Goal: Navigation & Orientation: Find specific page/section

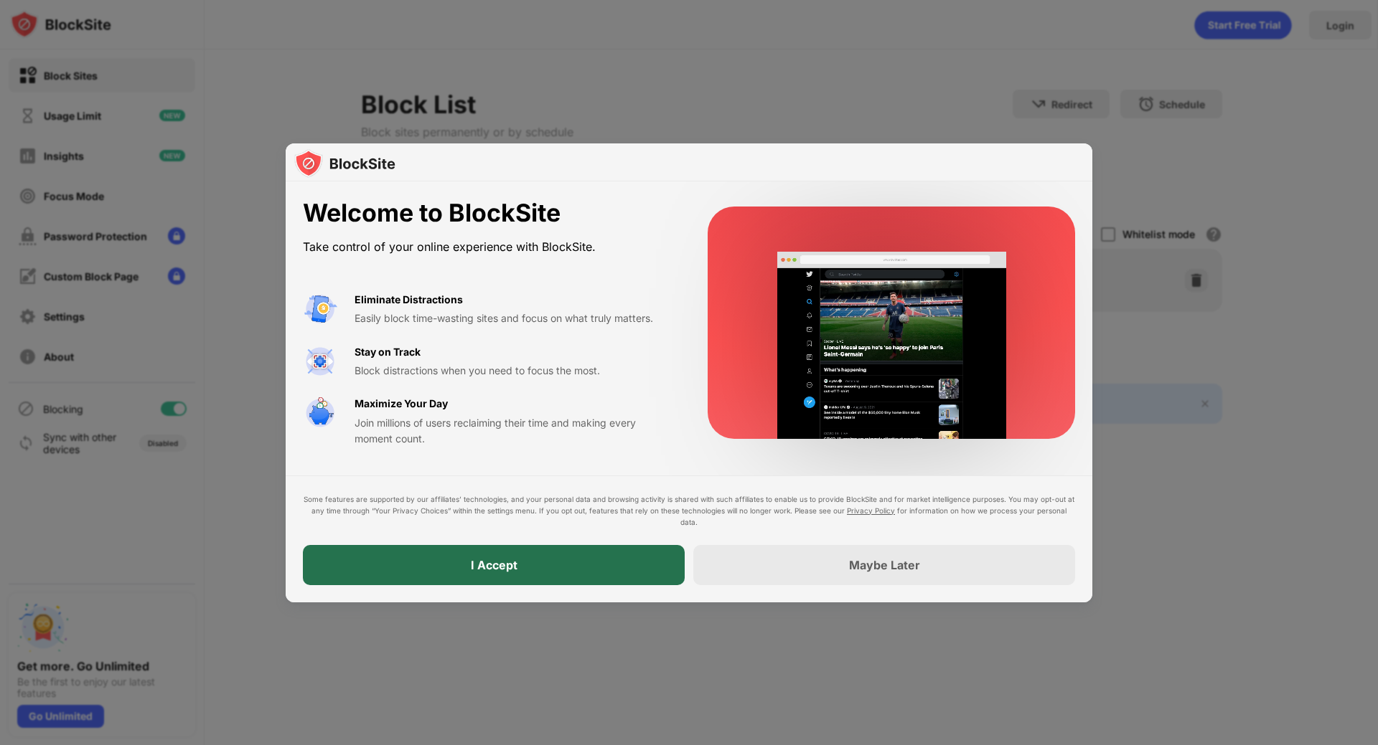
click at [555, 567] on div "I Accept" at bounding box center [494, 565] width 382 height 40
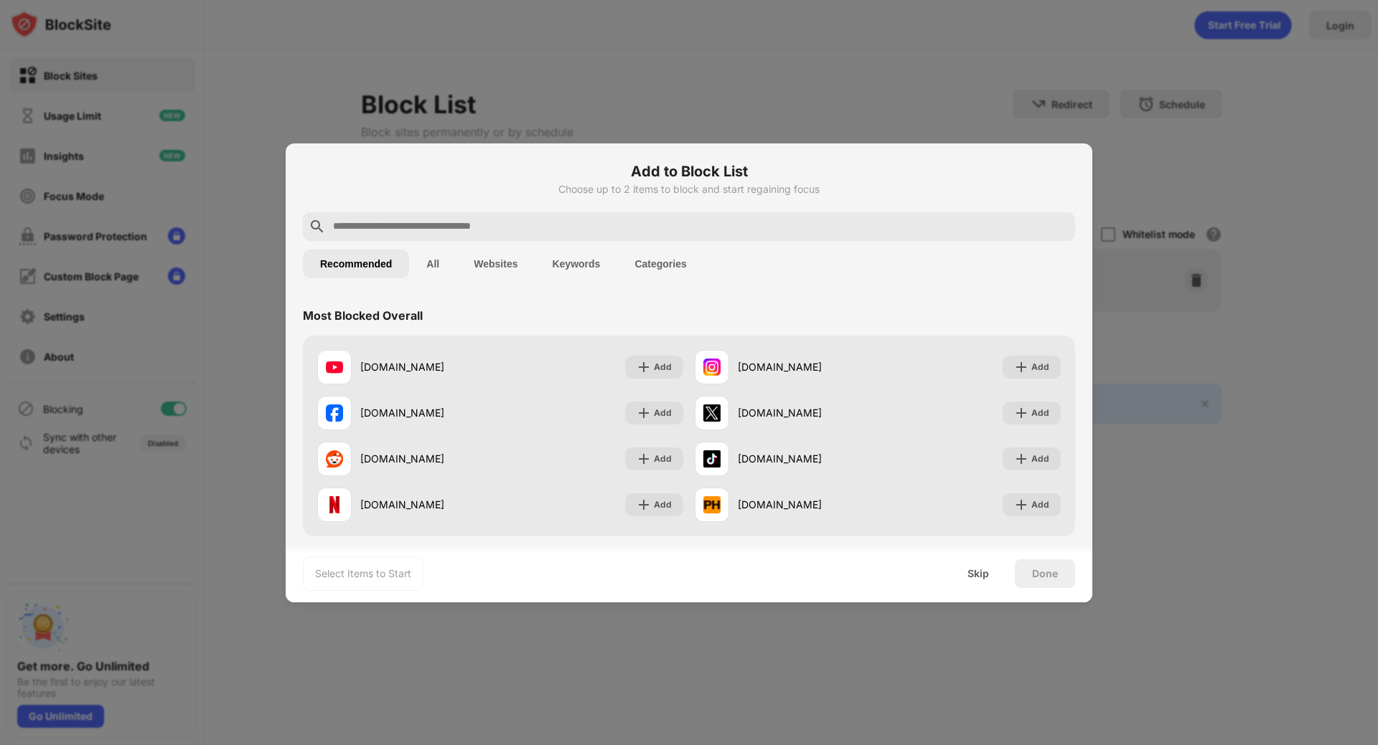
click at [425, 268] on button "All" at bounding box center [432, 264] width 47 height 29
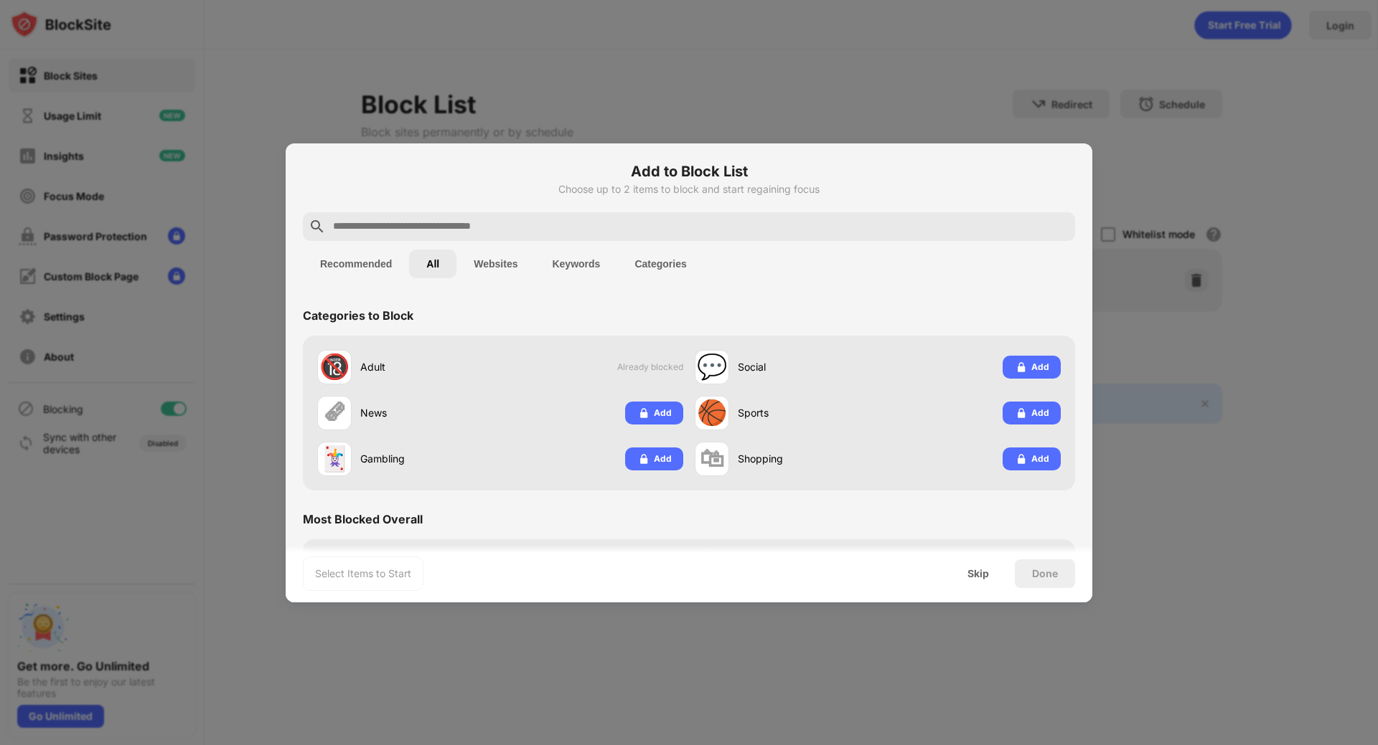
click at [370, 260] on button "Recommended" at bounding box center [356, 264] width 106 height 29
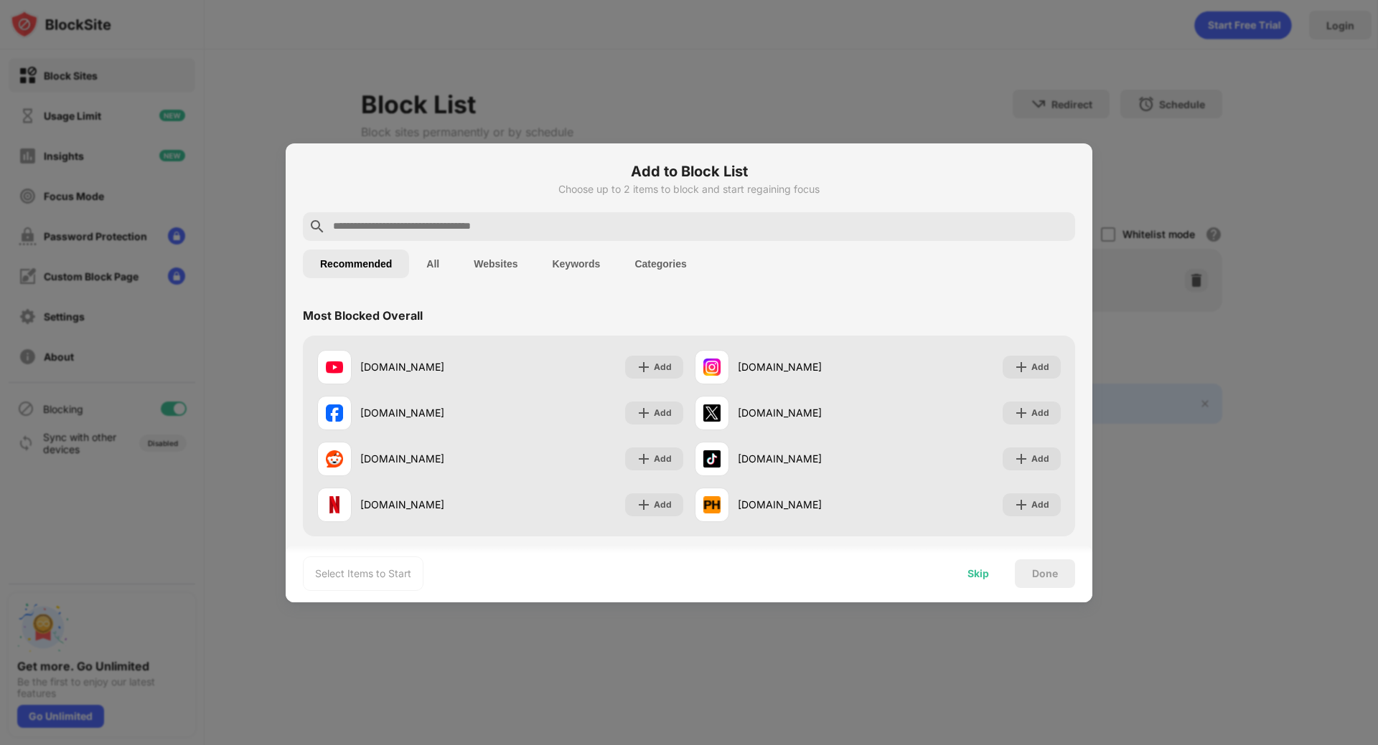
click at [975, 577] on div "Skip" at bounding box center [978, 573] width 22 height 11
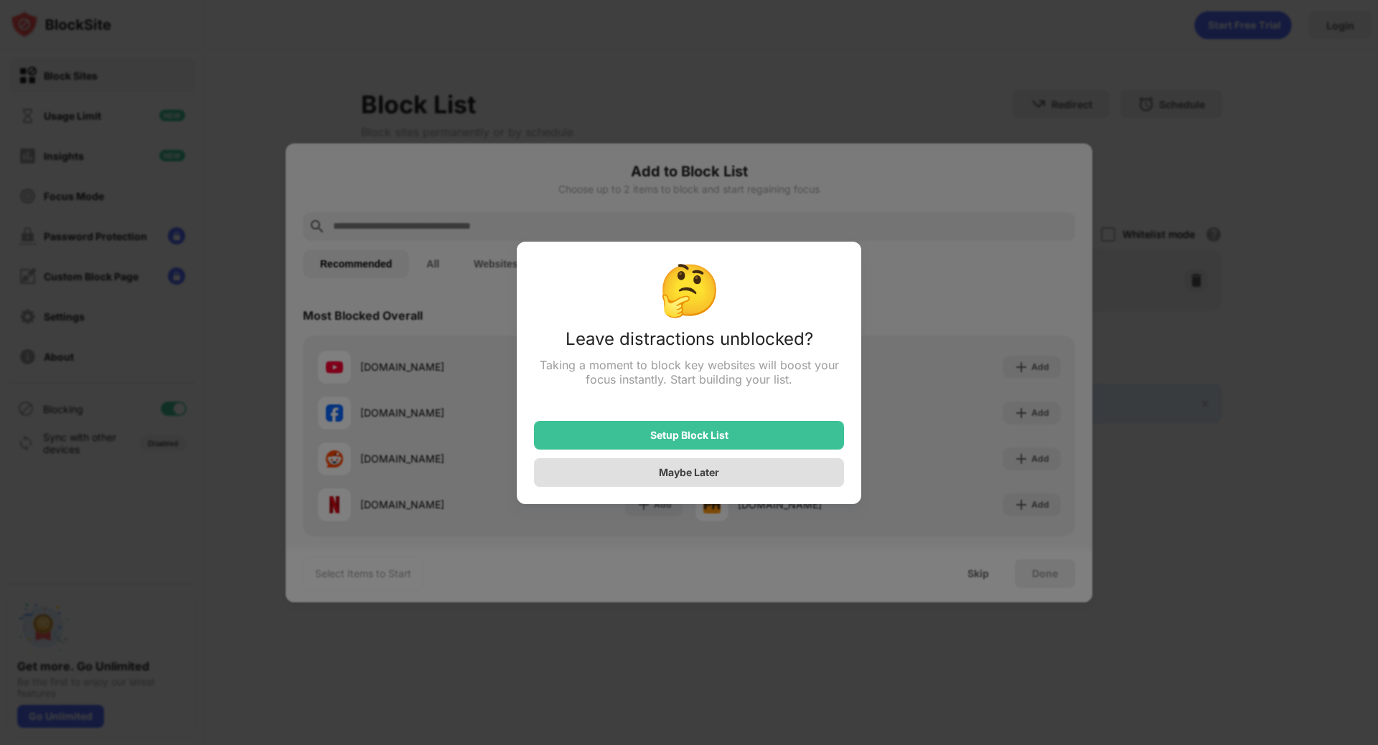
click at [703, 472] on div "Maybe Later" at bounding box center [689, 472] width 60 height 12
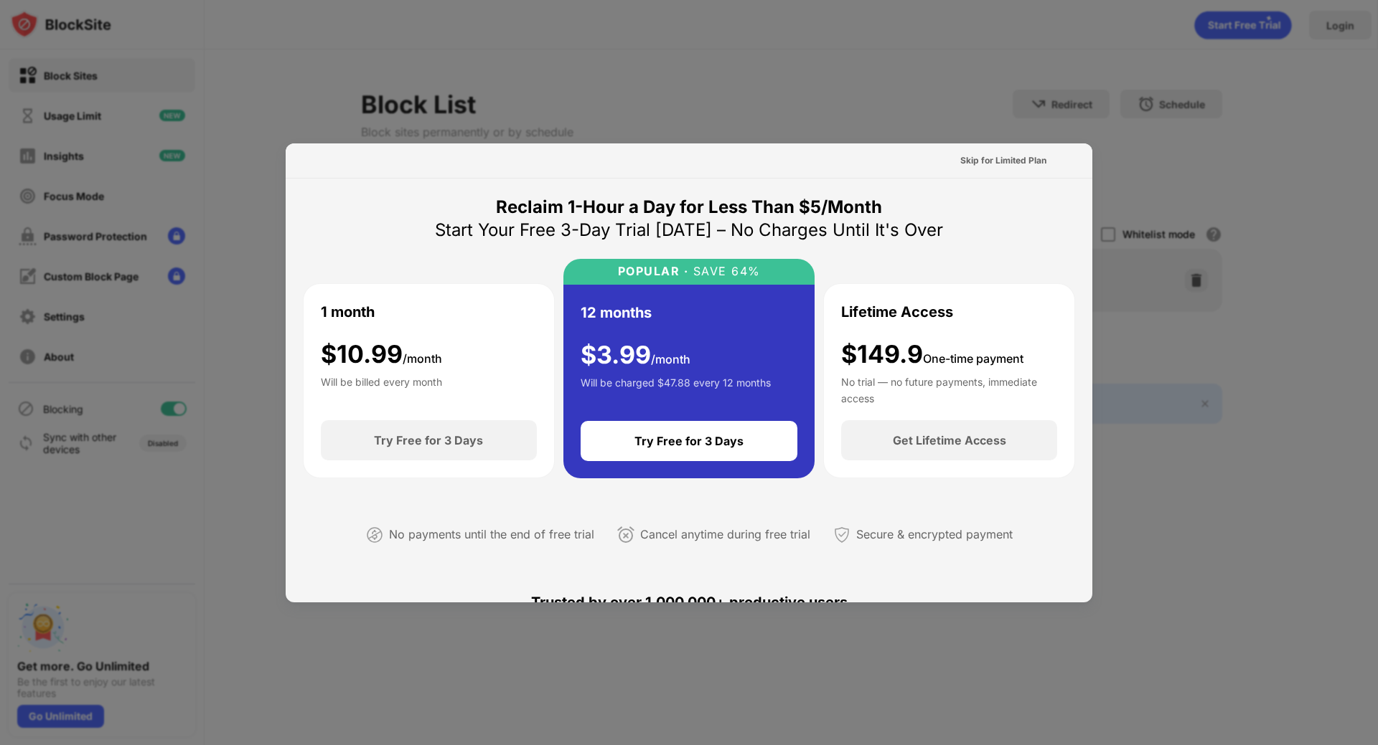
click at [715, 12] on div at bounding box center [689, 372] width 1378 height 745
